Goal: Communication & Community: Answer question/provide support

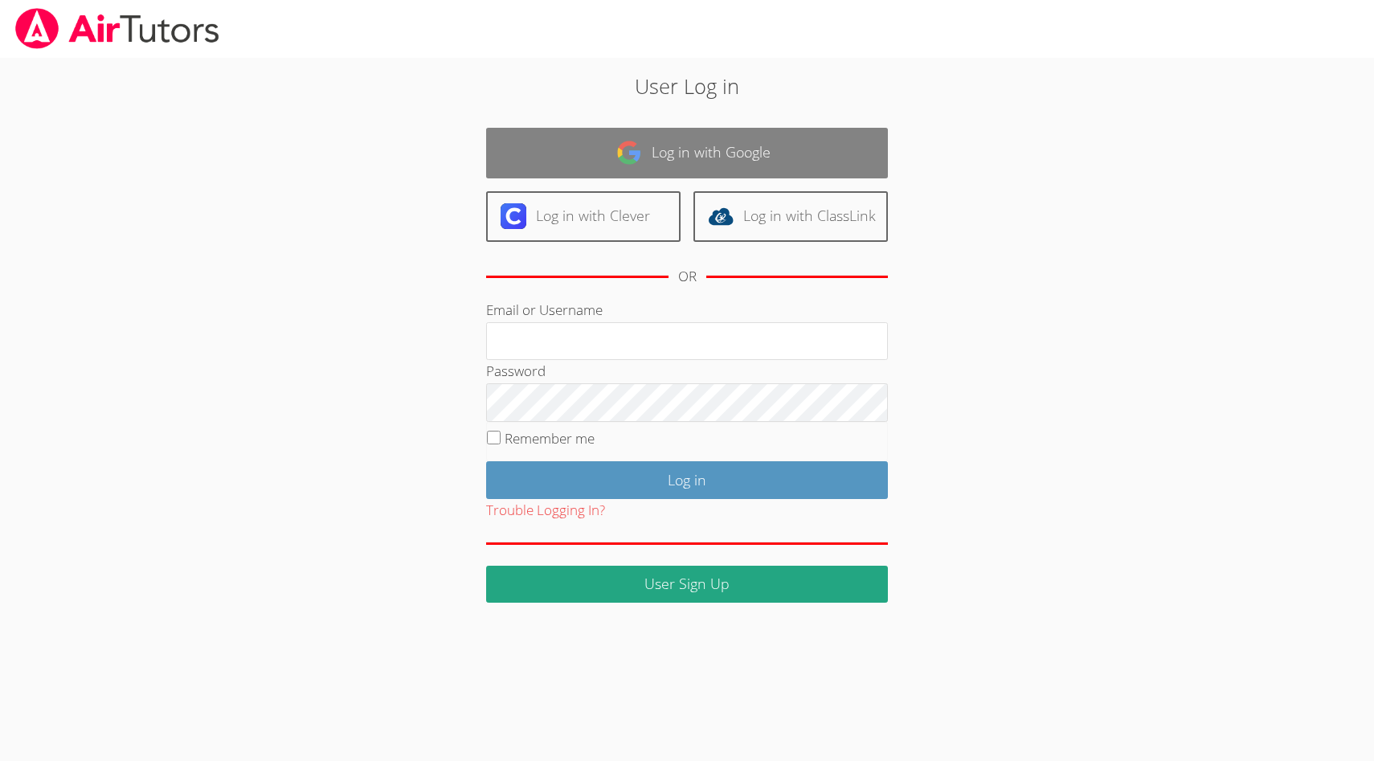
click at [657, 146] on link "Log in with Google" at bounding box center [687, 153] width 402 height 51
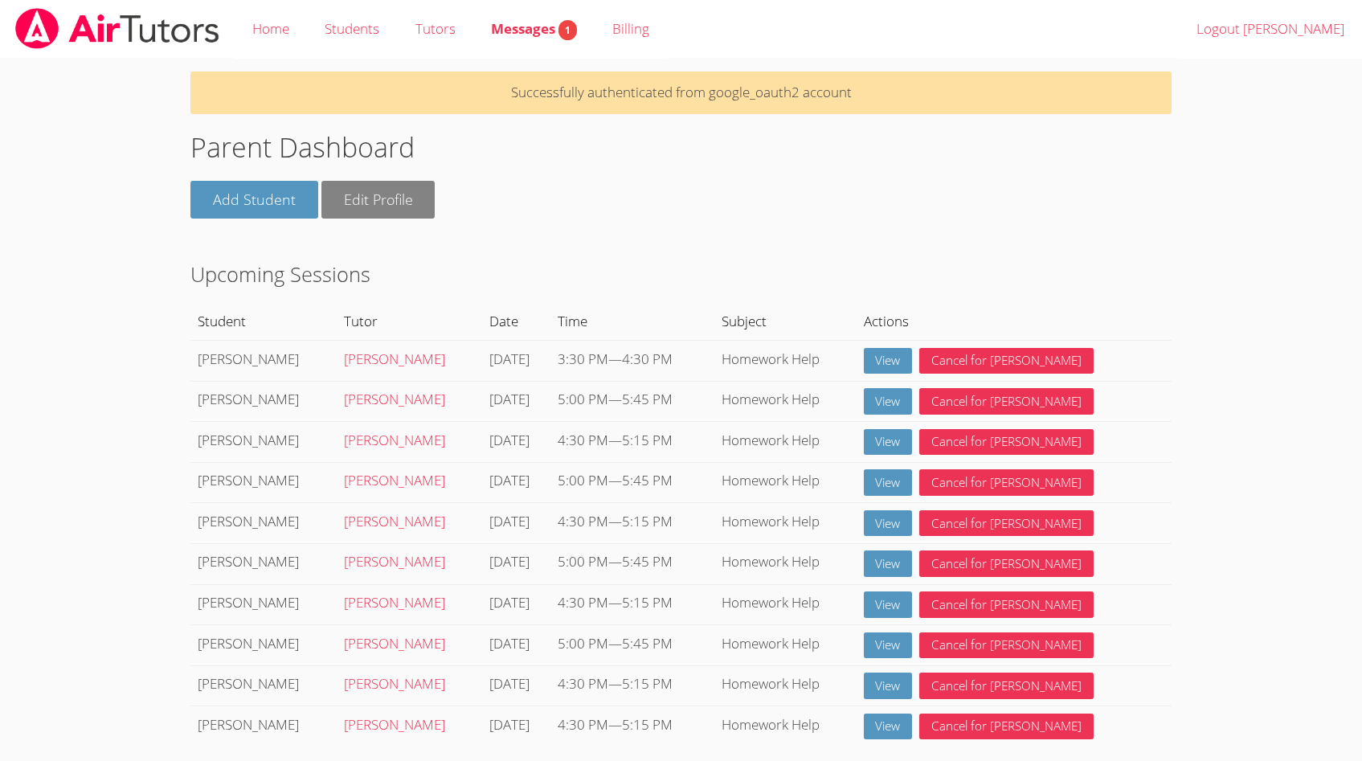
click at [391, 203] on link "Edit Profile" at bounding box center [378, 200] width 114 height 38
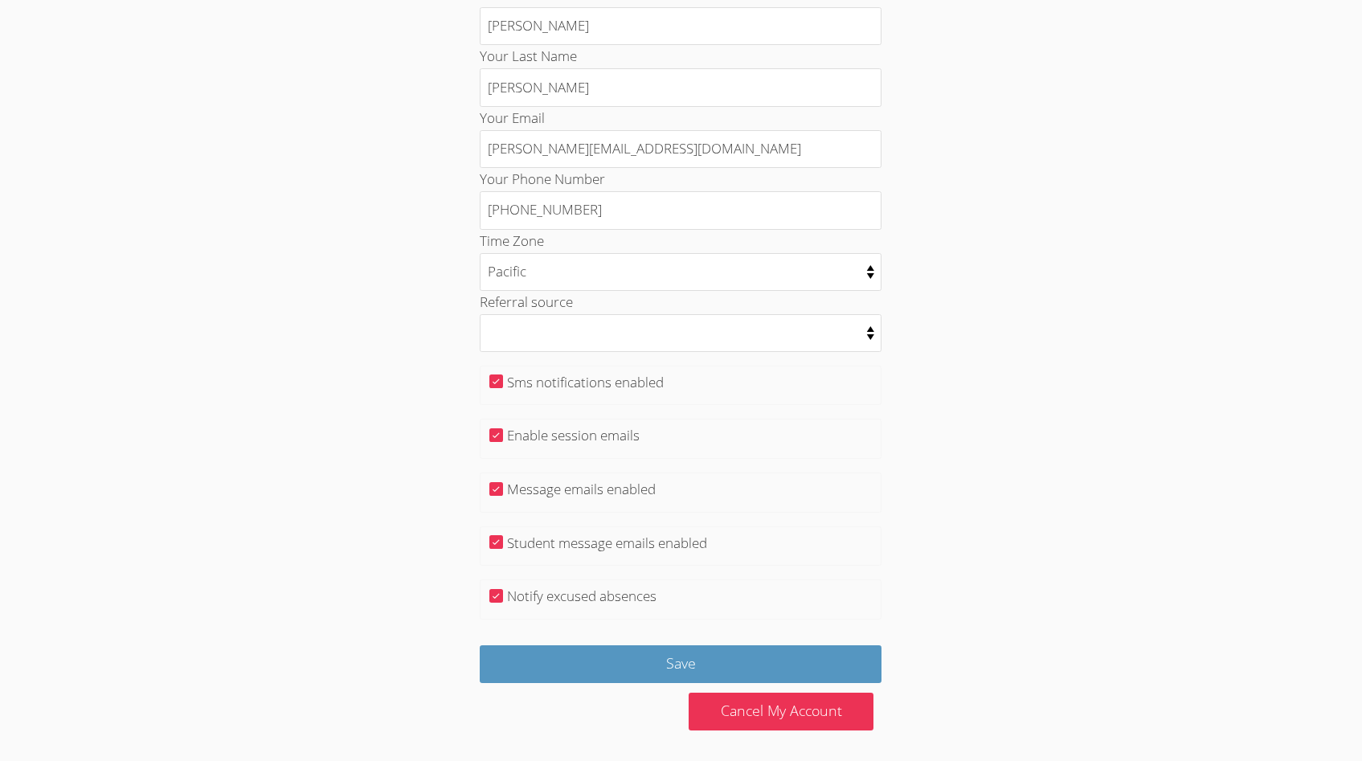
scroll to position [219, 0]
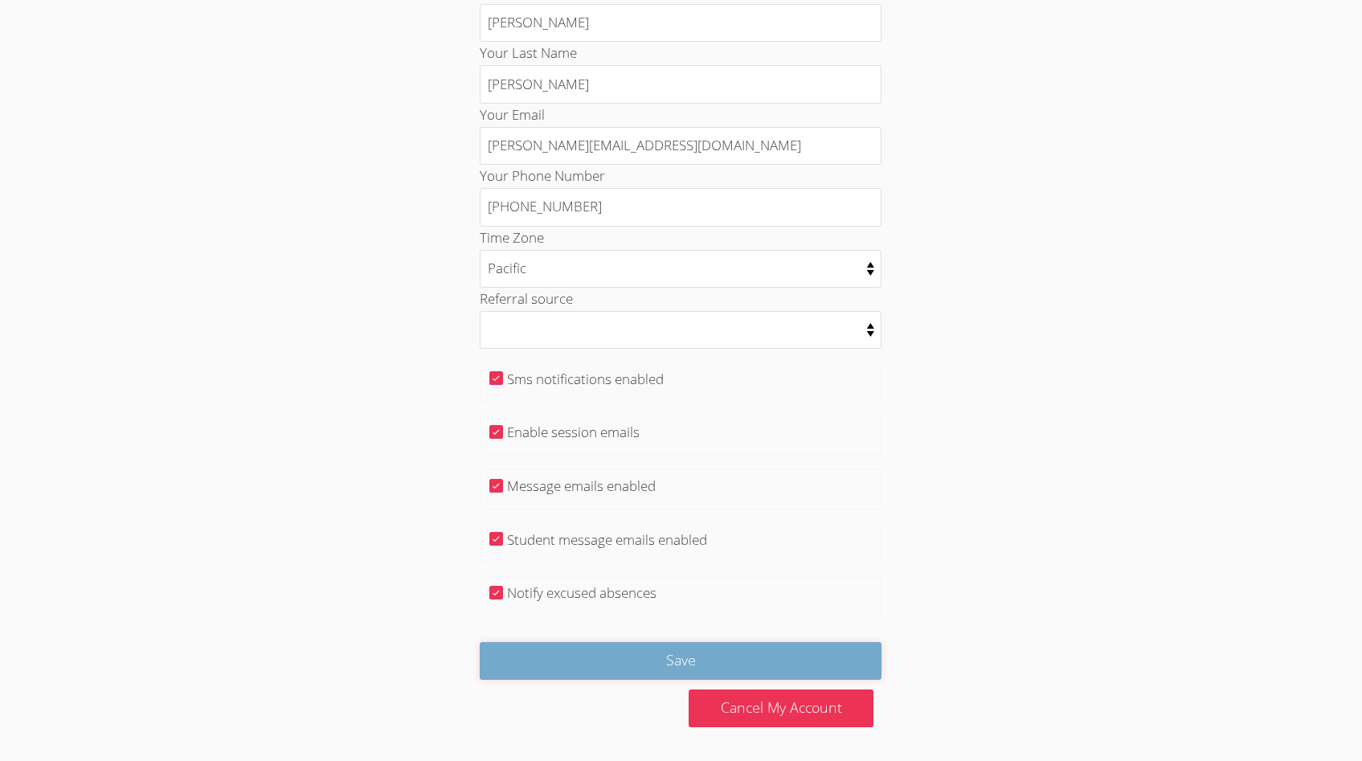
click at [701, 669] on input "Save" at bounding box center [681, 661] width 402 height 38
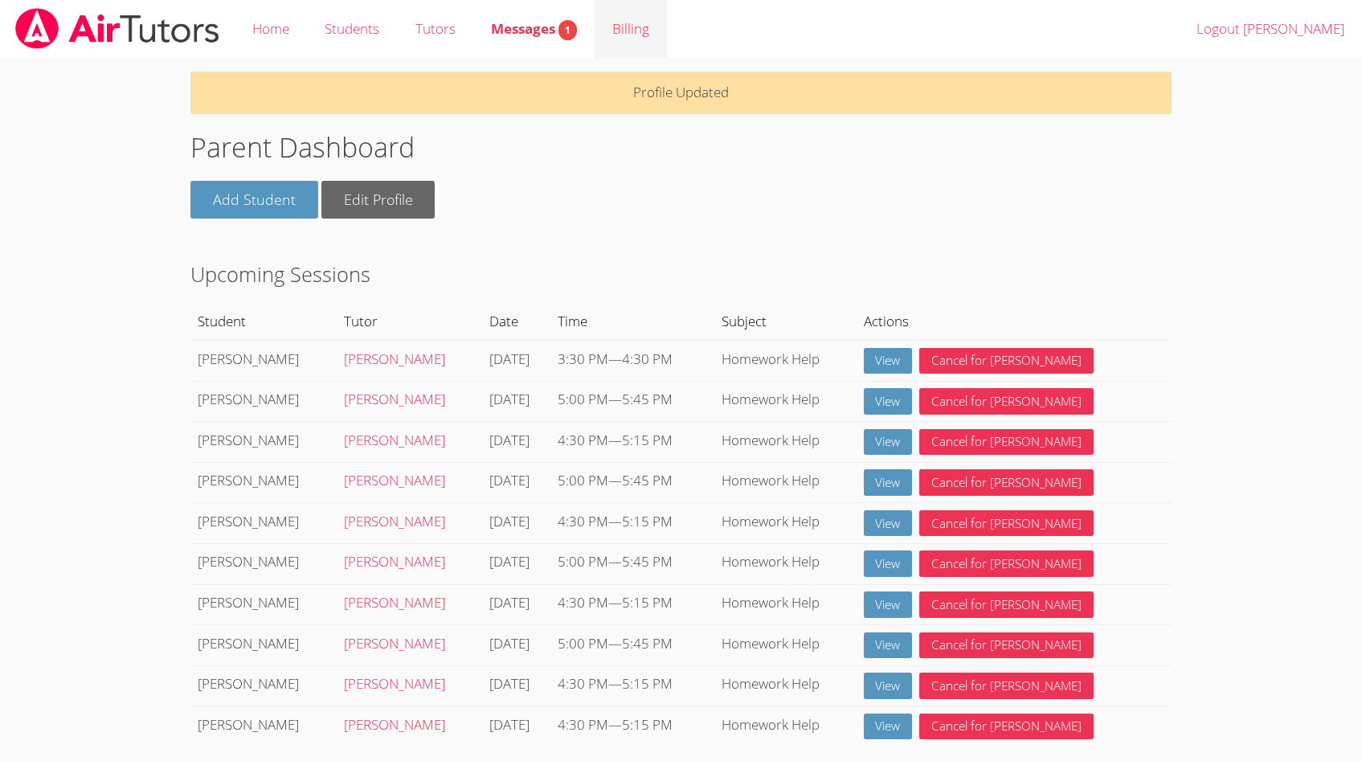
click at [636, 31] on link "Billing" at bounding box center [631, 29] width 72 height 59
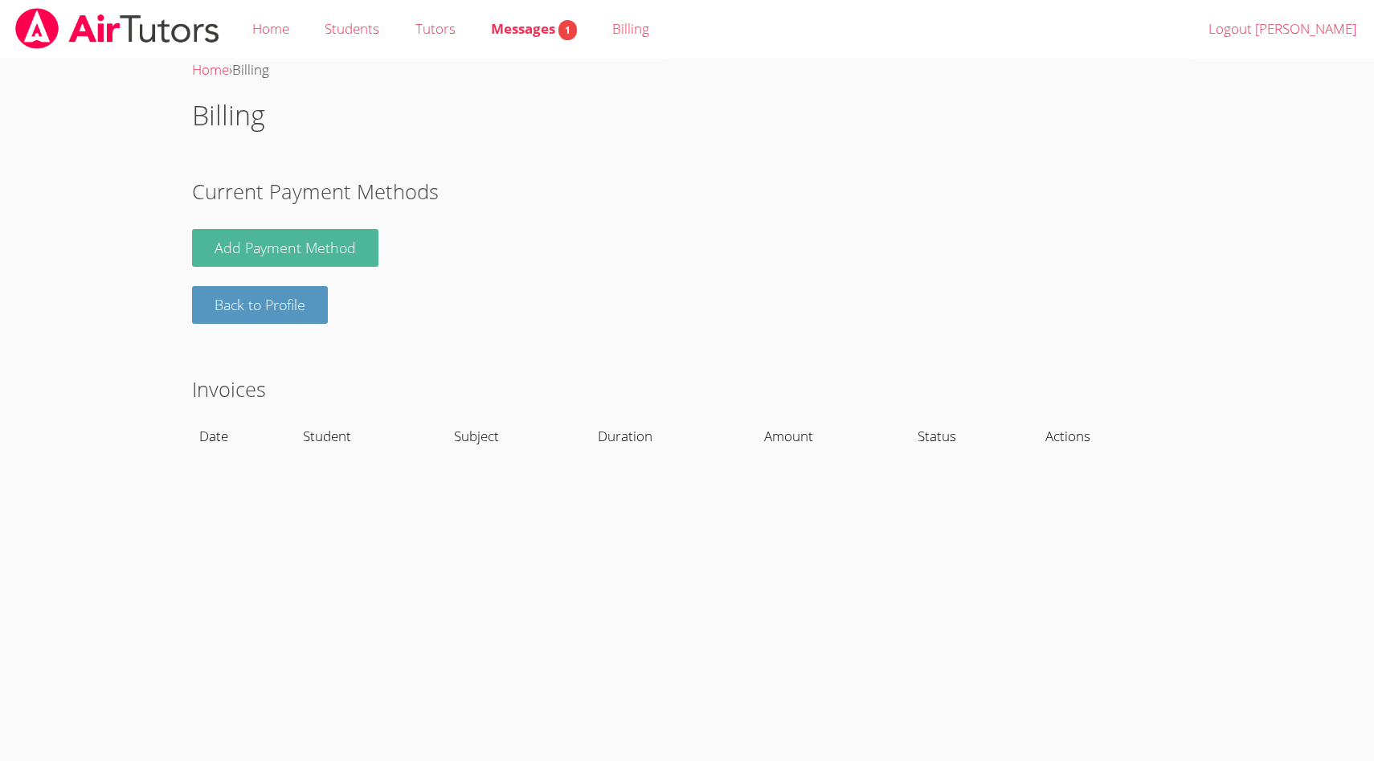
click at [309, 242] on link "Add Payment Method" at bounding box center [285, 248] width 186 height 38
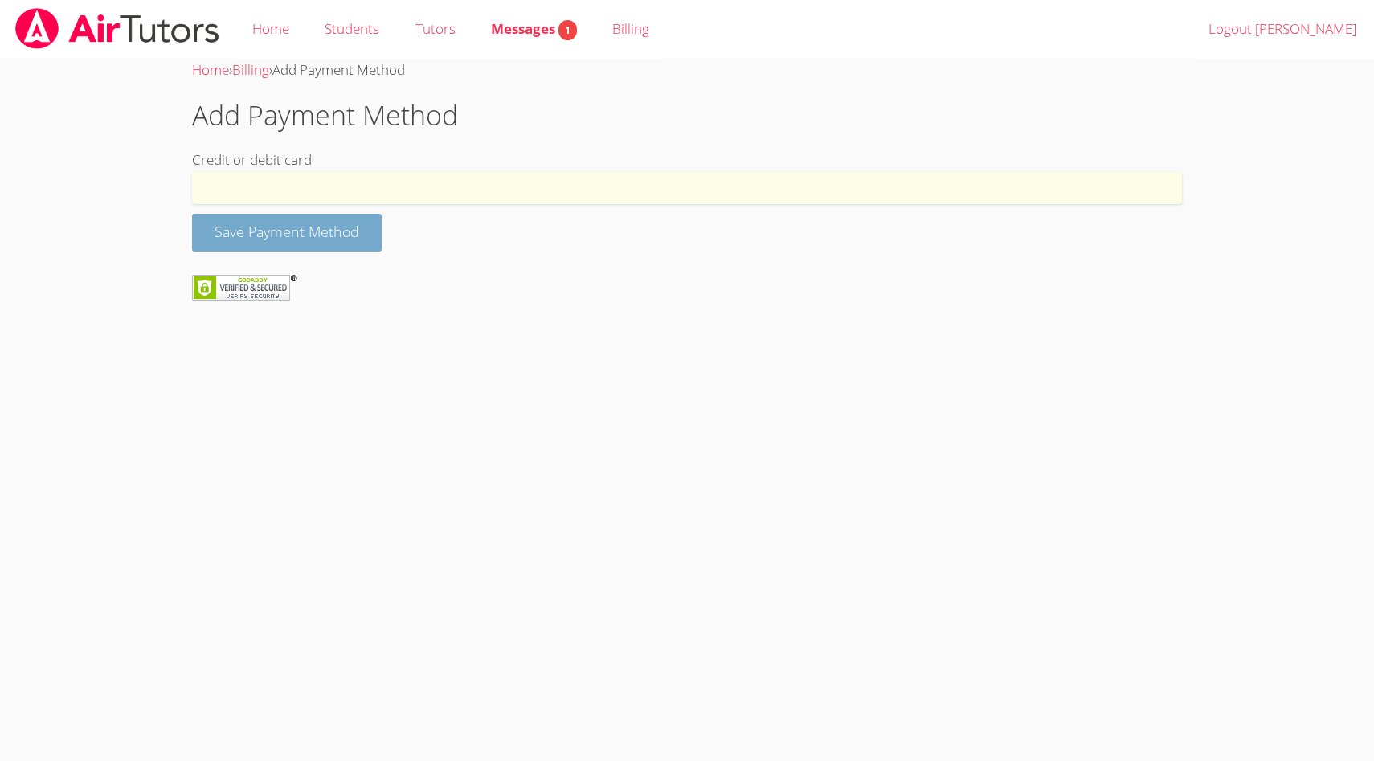
click at [316, 235] on button "Save Payment Method" at bounding box center [287, 233] width 190 height 38
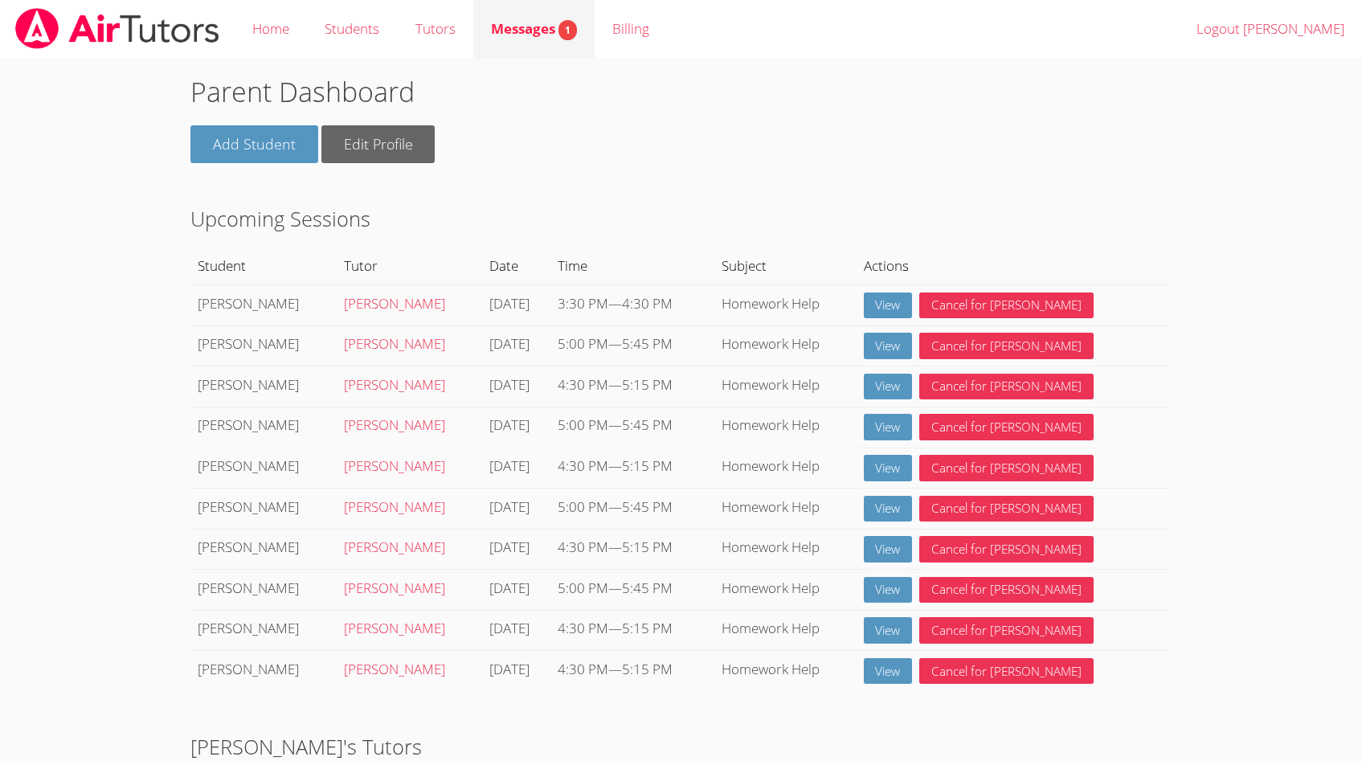
click at [531, 30] on span "Messages 1" at bounding box center [534, 28] width 86 height 18
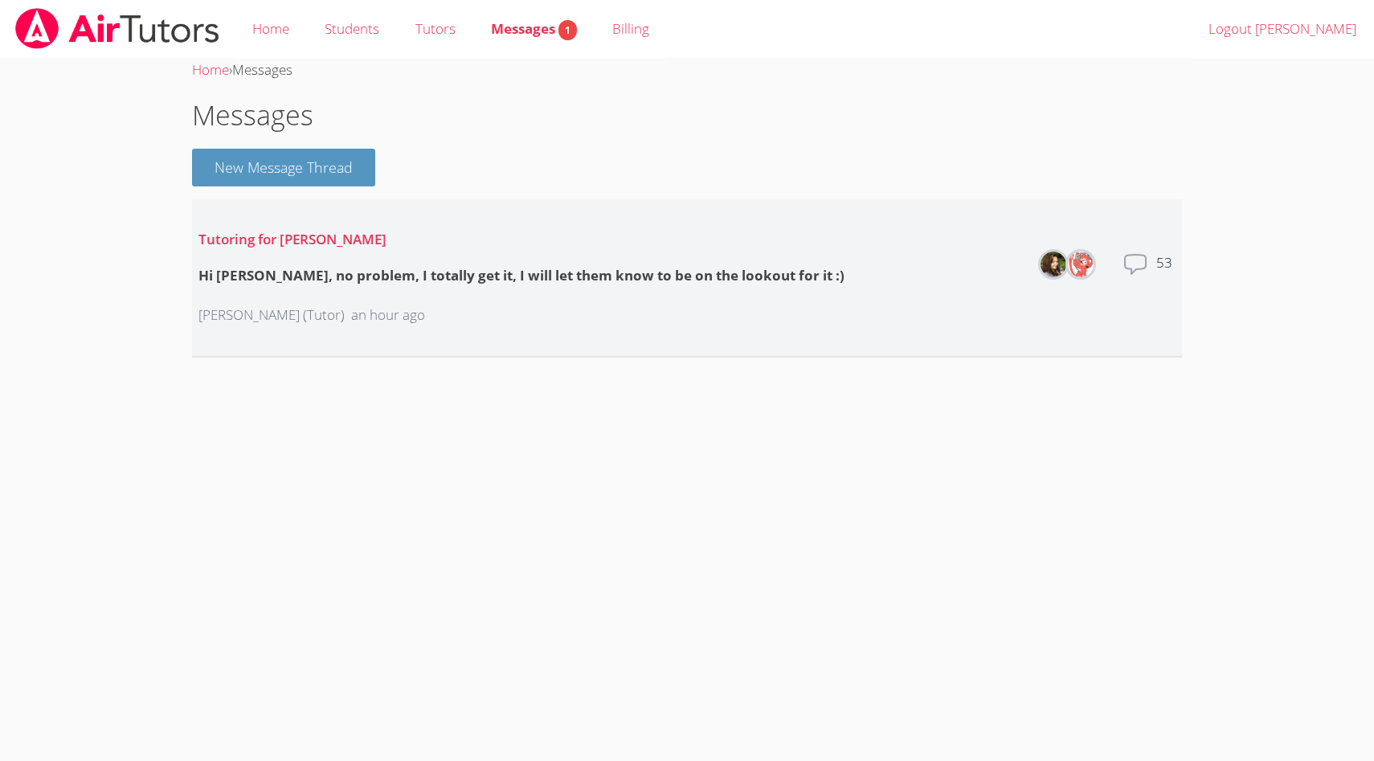
click at [1125, 265] on icon at bounding box center [1135, 264] width 21 height 19
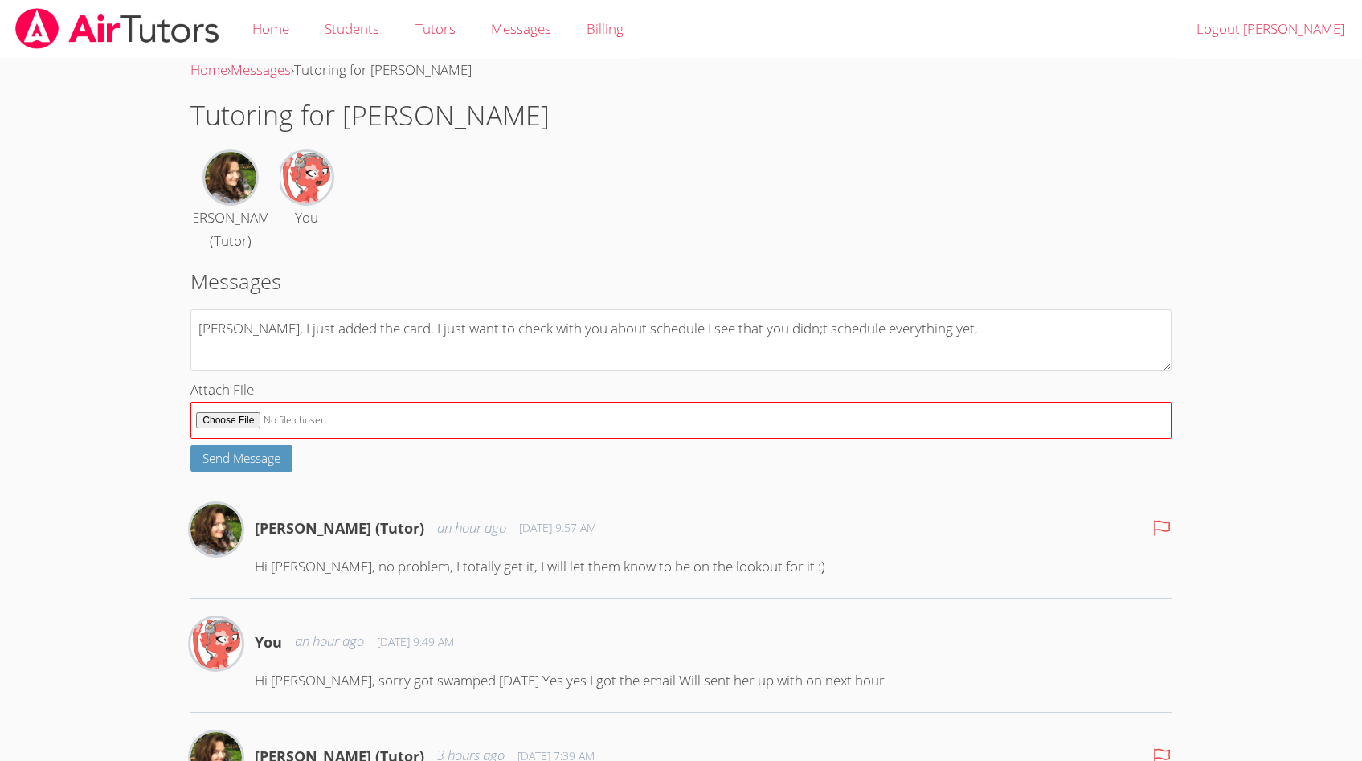
type textarea "Diana, I just added the card. I just want to check with you about schedule I se…"
click at [215, 421] on input "Attach File" at bounding box center [680, 421] width 980 height 38
type input "C:\fakepath\Screenshot 2025-09-30 at 11.01.32 AM.png"
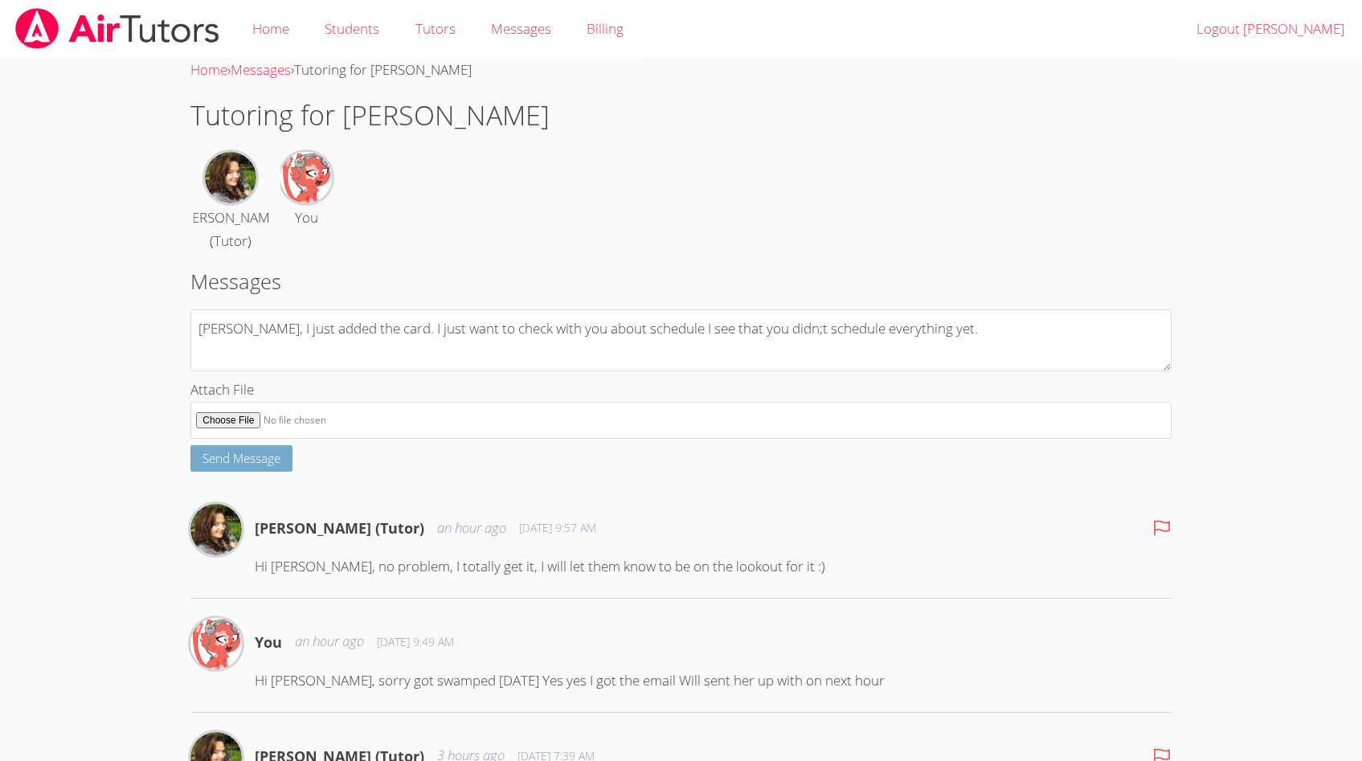
click at [258, 461] on span "Send Message" at bounding box center [242, 458] width 78 height 16
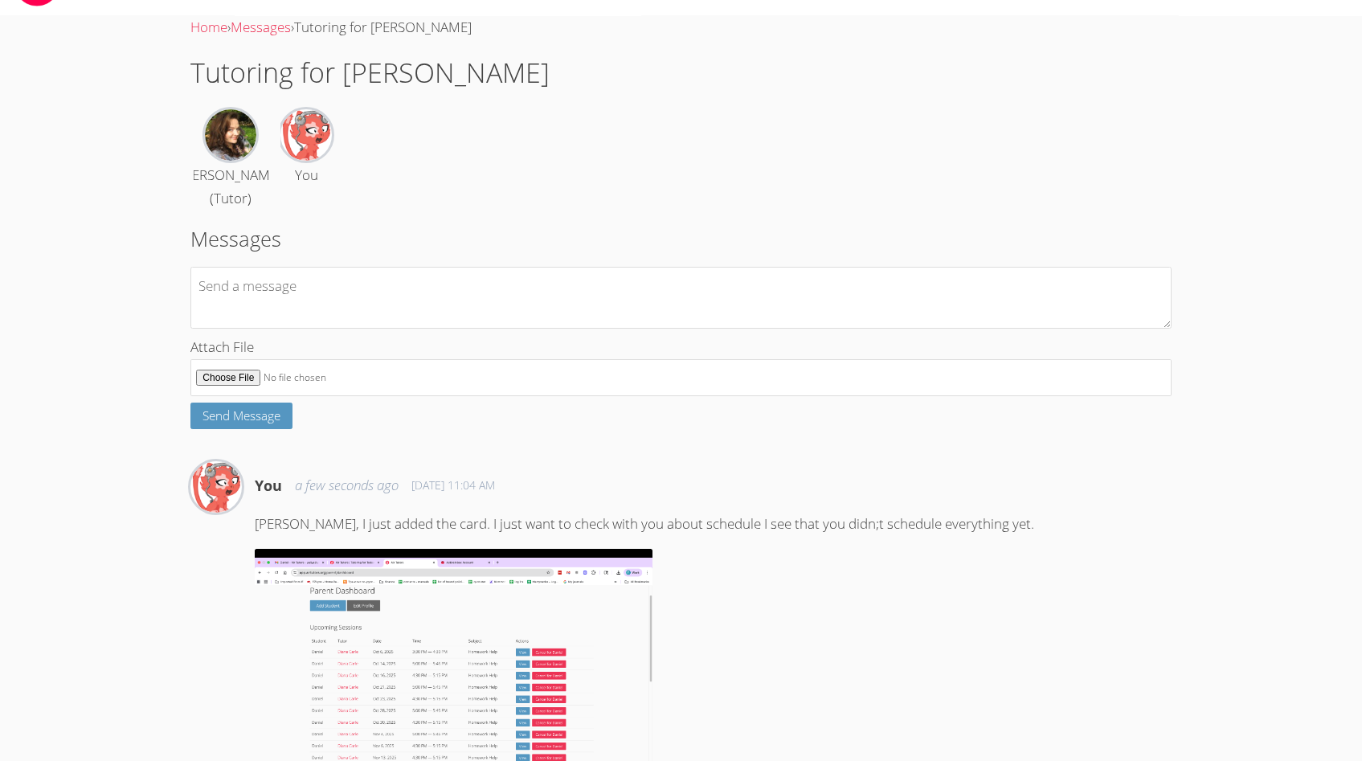
scroll to position [47, 0]
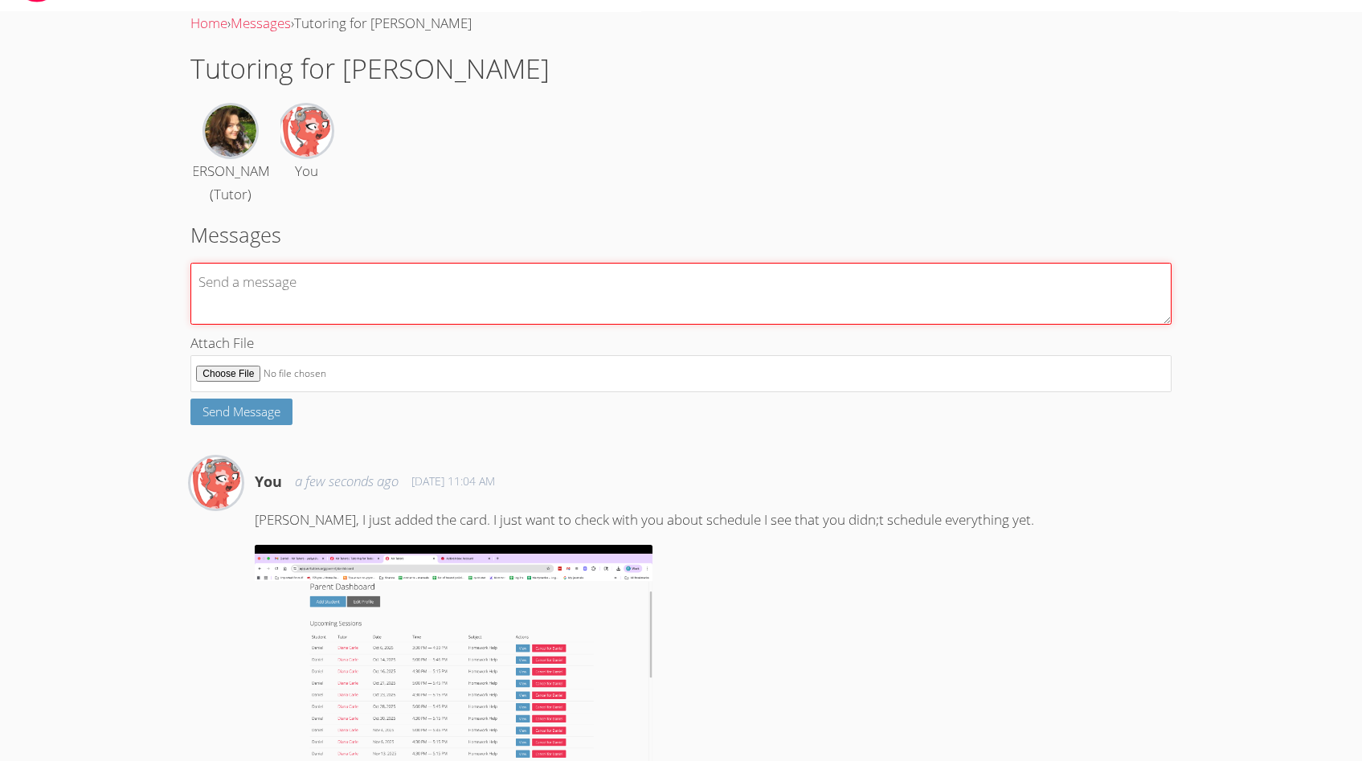
click at [320, 288] on textarea at bounding box center [680, 294] width 980 height 62
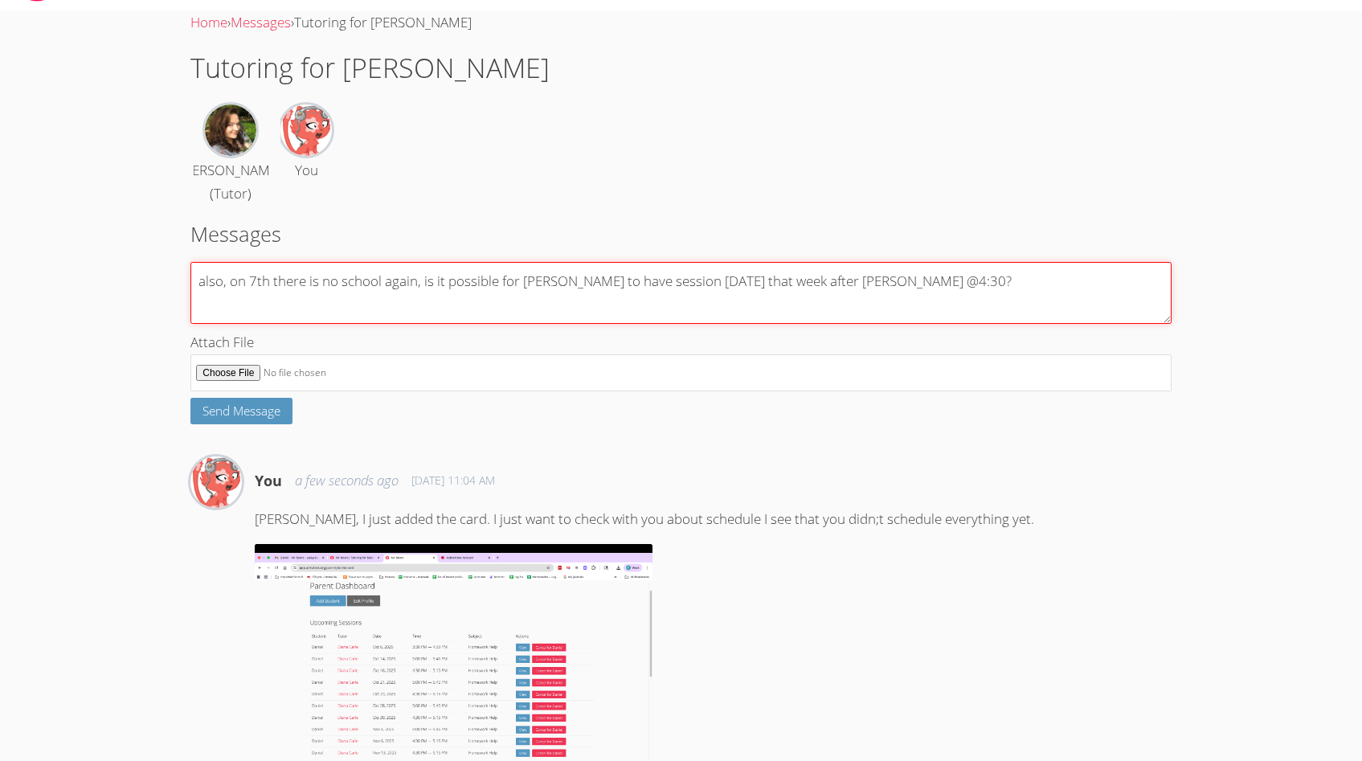
click at [418, 281] on textarea "also, on 7th there is no school again, is it possible for Michelle to have sess…" at bounding box center [680, 293] width 980 height 62
click at [973, 283] on textarea "also, on 7th there is no school again, is it possible for Michelle to have sess…" at bounding box center [680, 293] width 980 height 62
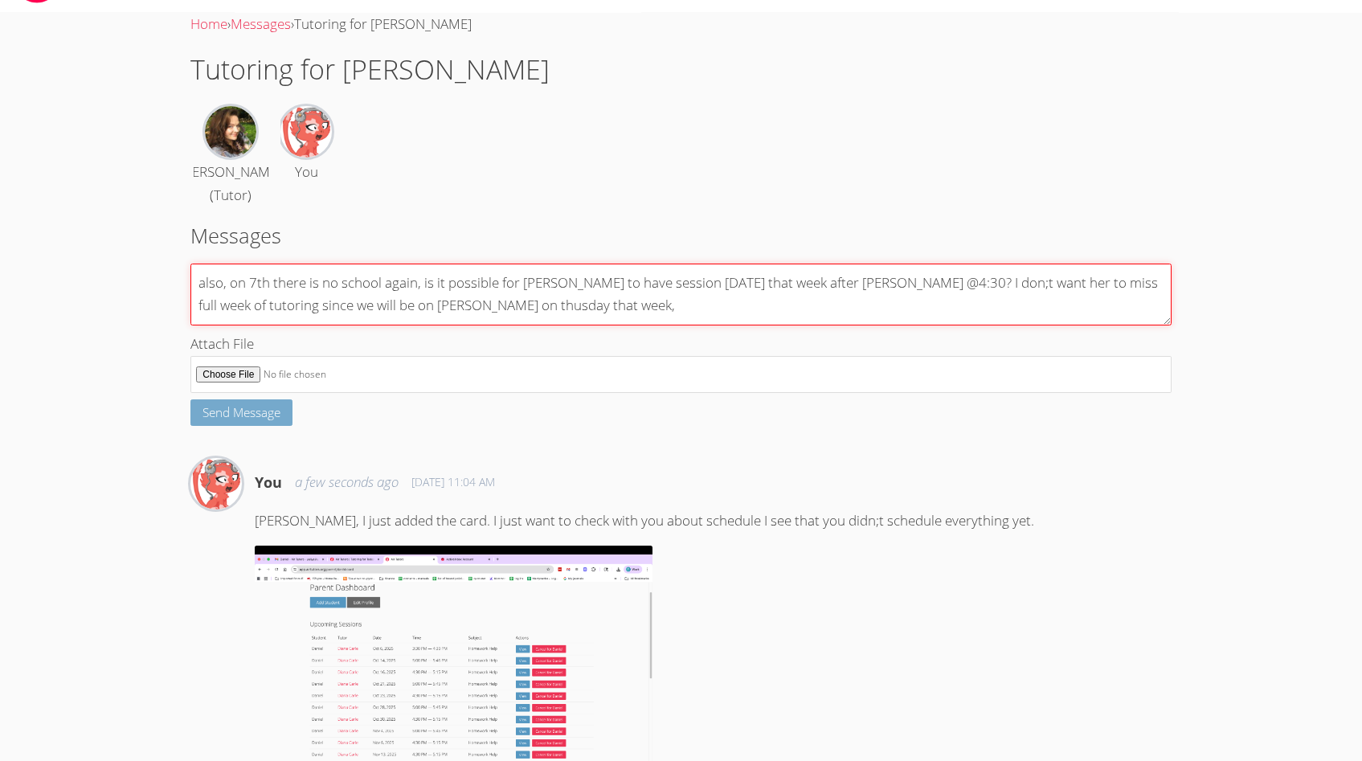
type textarea "also, on 7th there is no school again, is it possible for [PERSON_NAME] to have…"
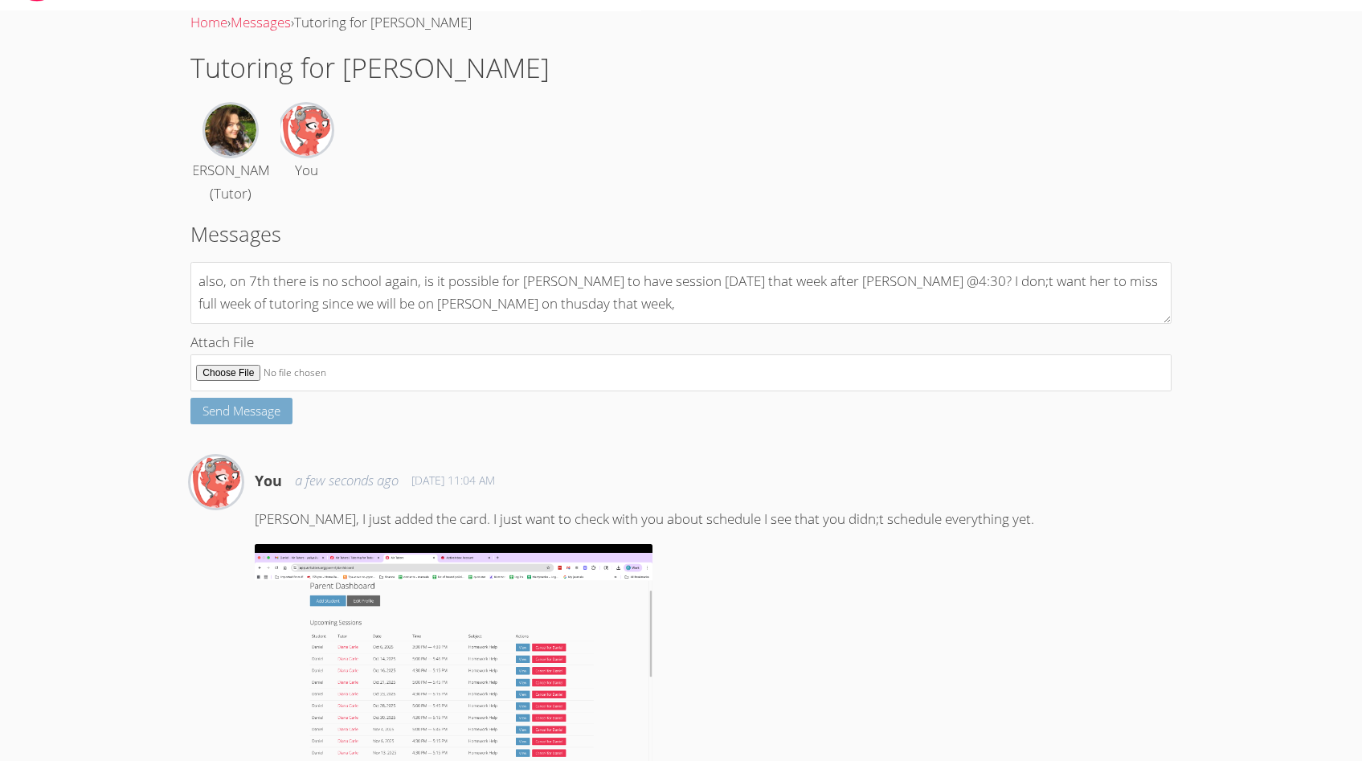
click at [228, 420] on button "Send Message" at bounding box center [241, 411] width 102 height 27
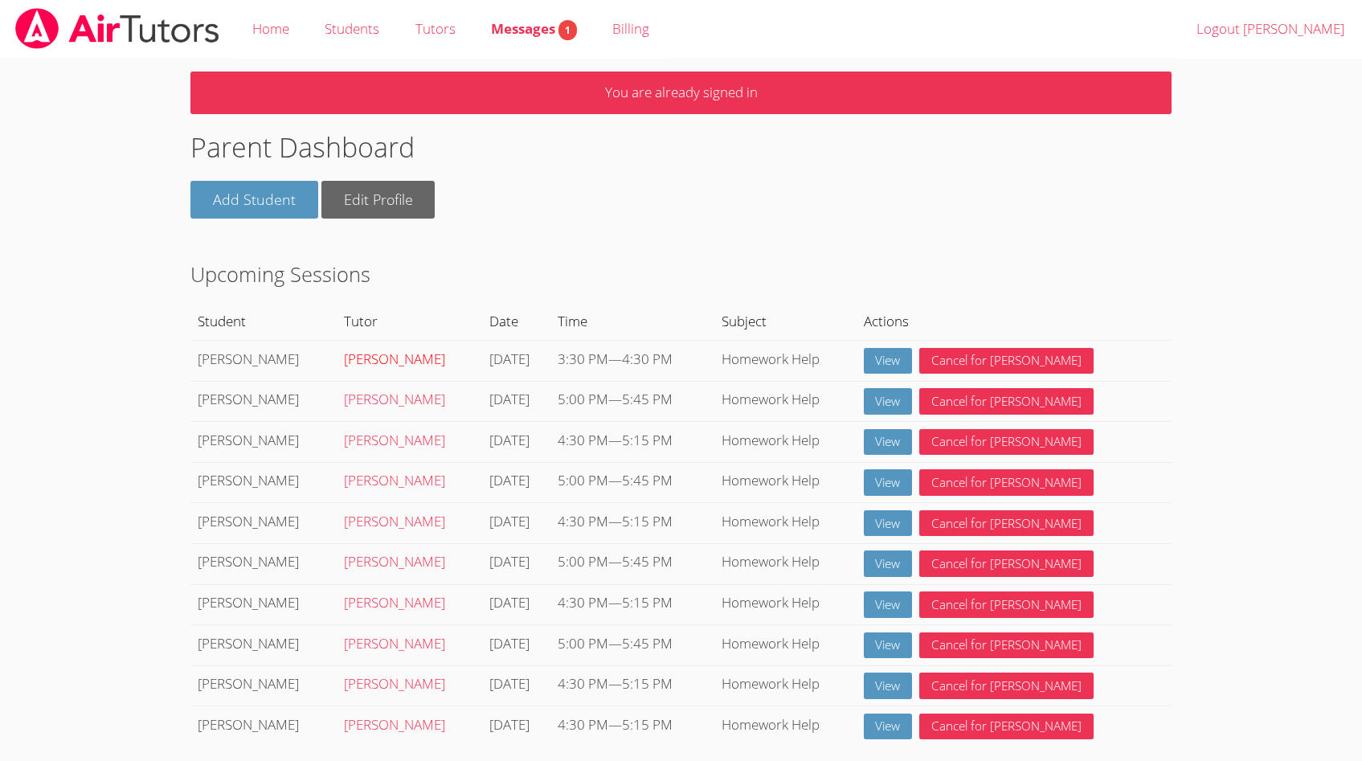
click at [344, 363] on link "[PERSON_NAME]" at bounding box center [394, 359] width 101 height 18
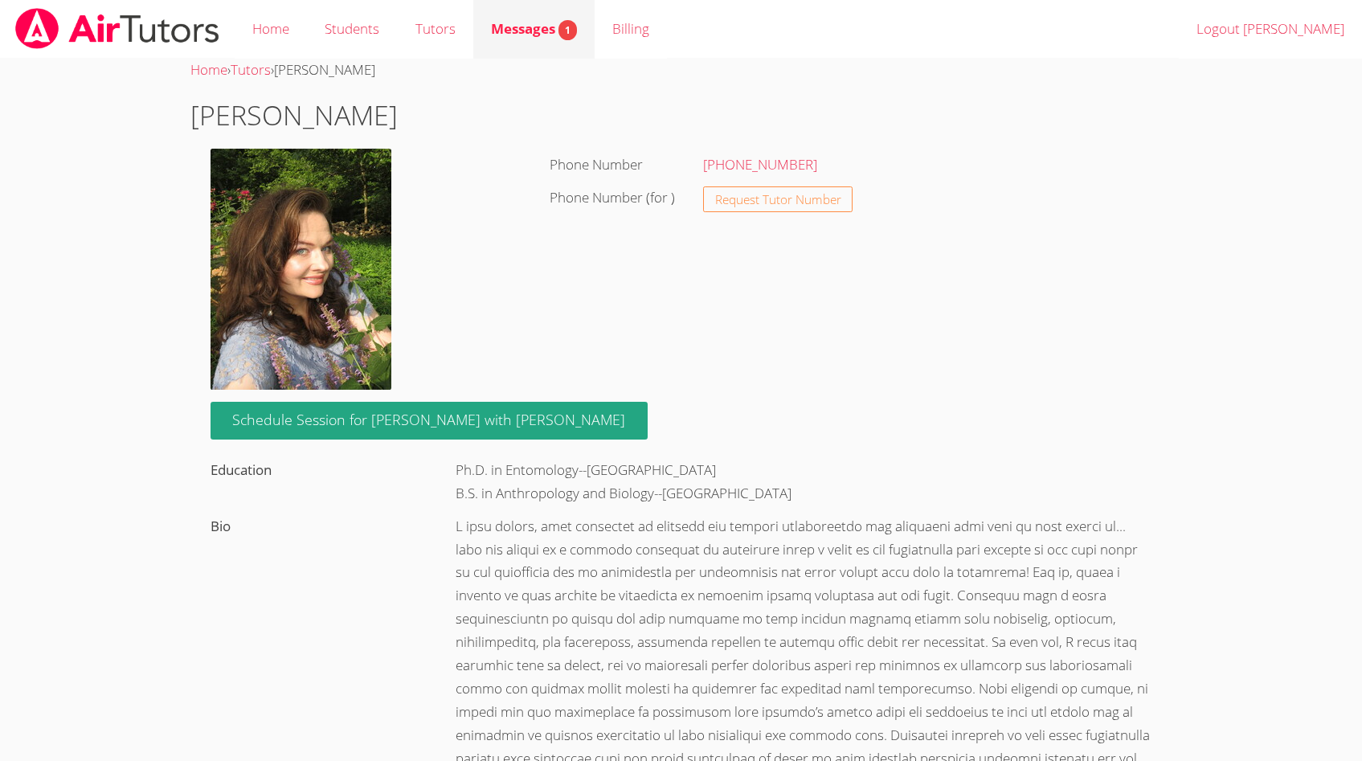
scroll to position [2, 0]
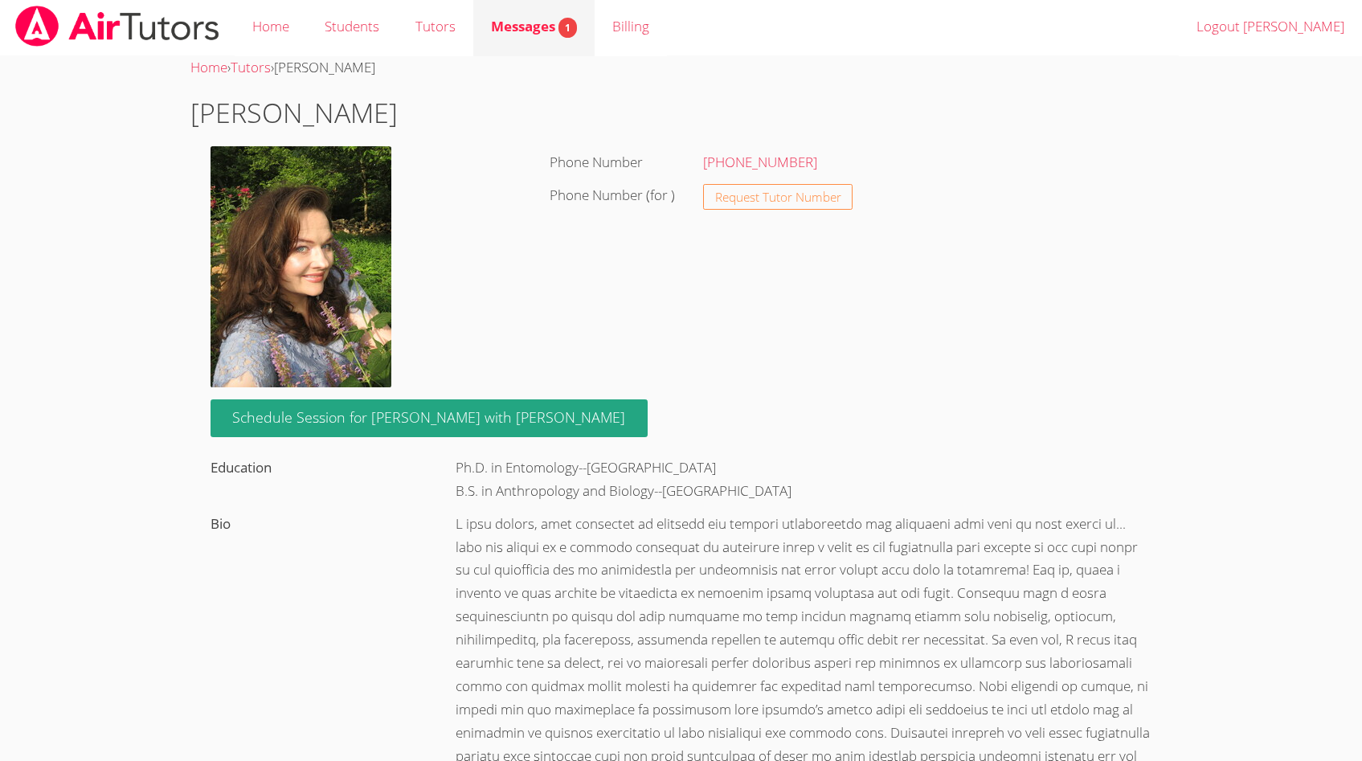
click at [516, 30] on span "Messages 1" at bounding box center [534, 26] width 86 height 18
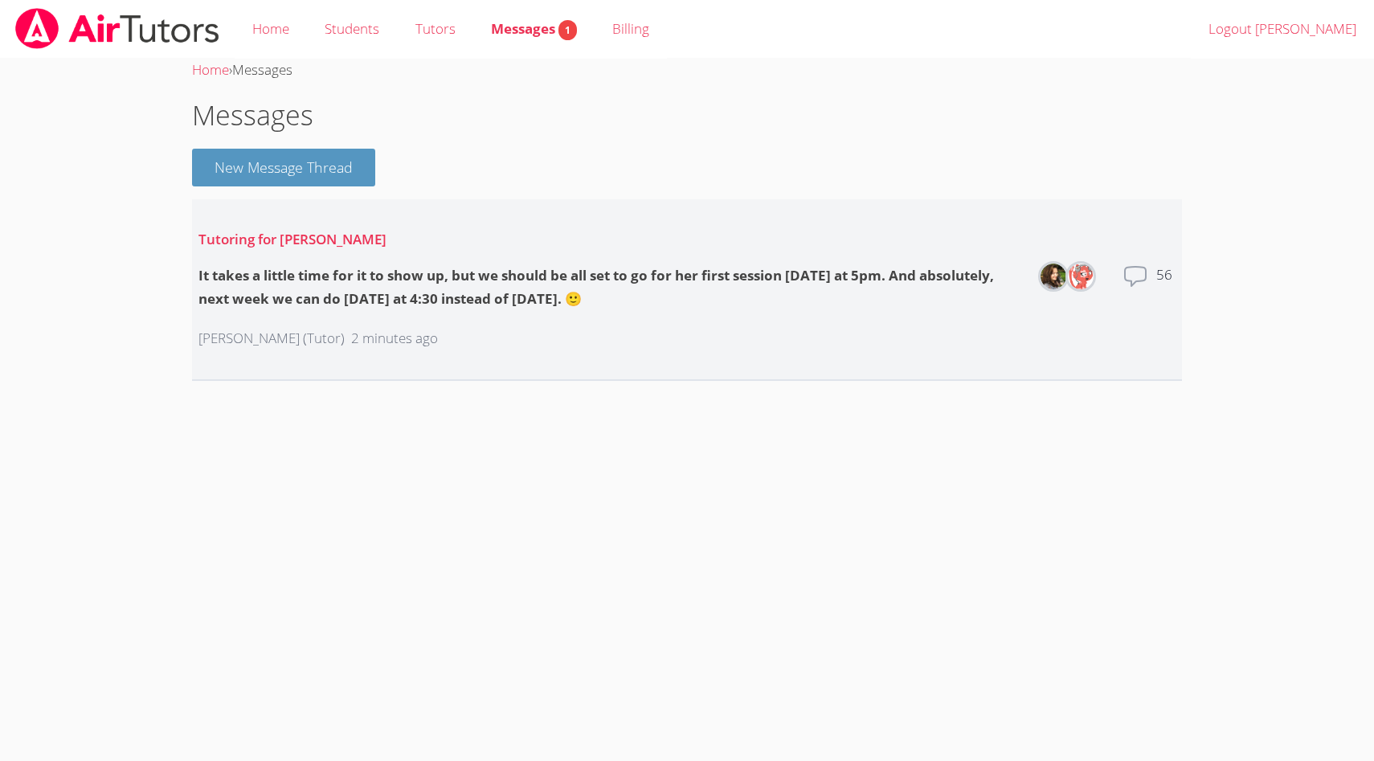
click at [1132, 270] on icon at bounding box center [1136, 277] width 26 height 26
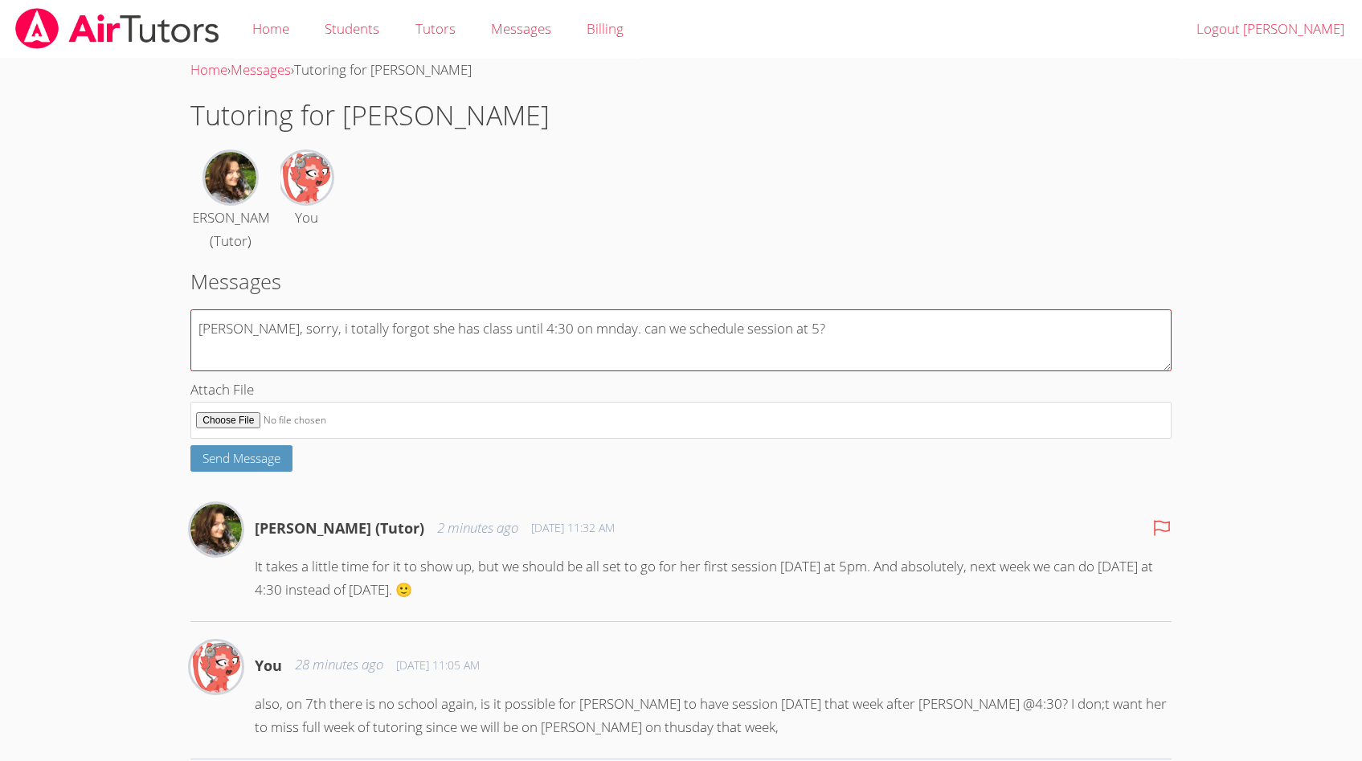
click at [540, 335] on textarea "[PERSON_NAME], sorry, i totally forgot she has class until 4:30 on mnday. can w…" at bounding box center [680, 340] width 980 height 62
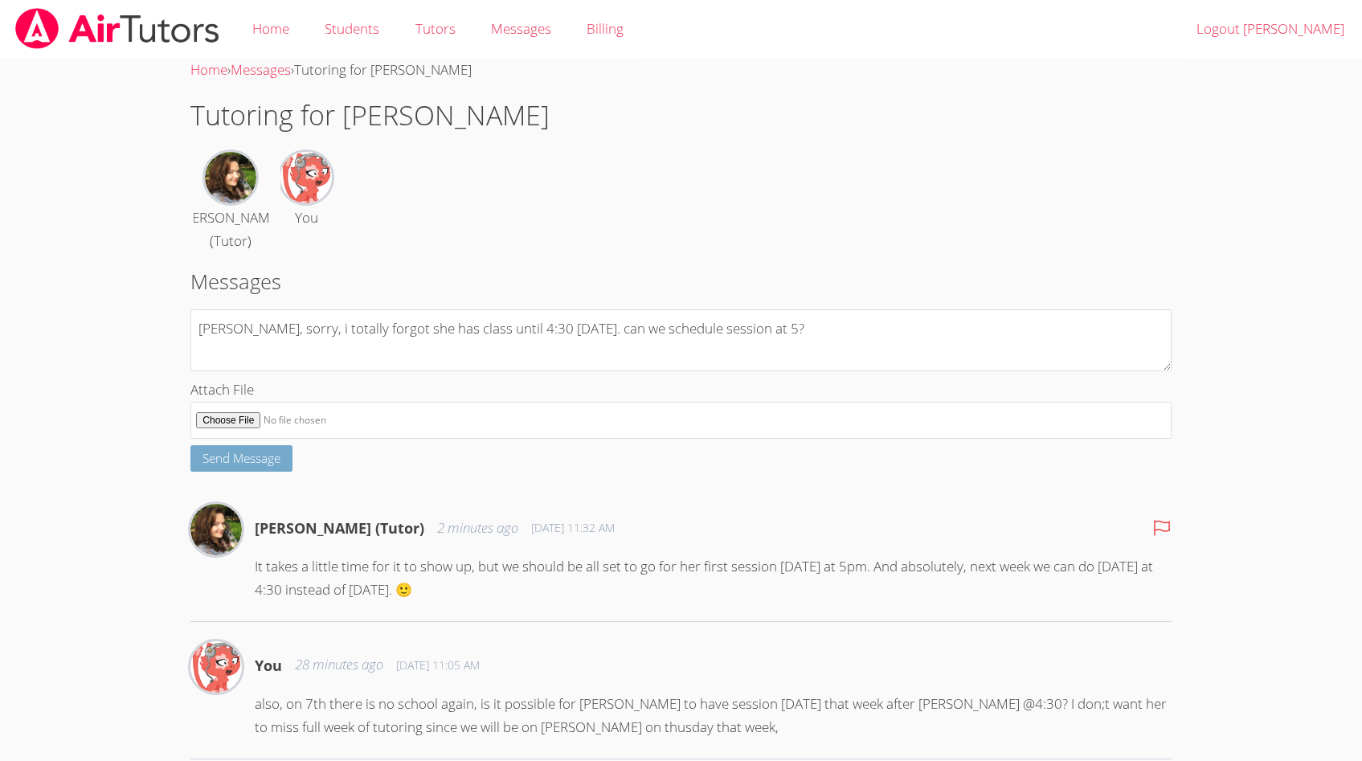
type textarea "[PERSON_NAME], sorry, i totally forgot she has class until 4:30 [DATE]. can we …"
click at [258, 458] on span "Send Message" at bounding box center [242, 458] width 78 height 16
